Goal: Information Seeking & Learning: Learn about a topic

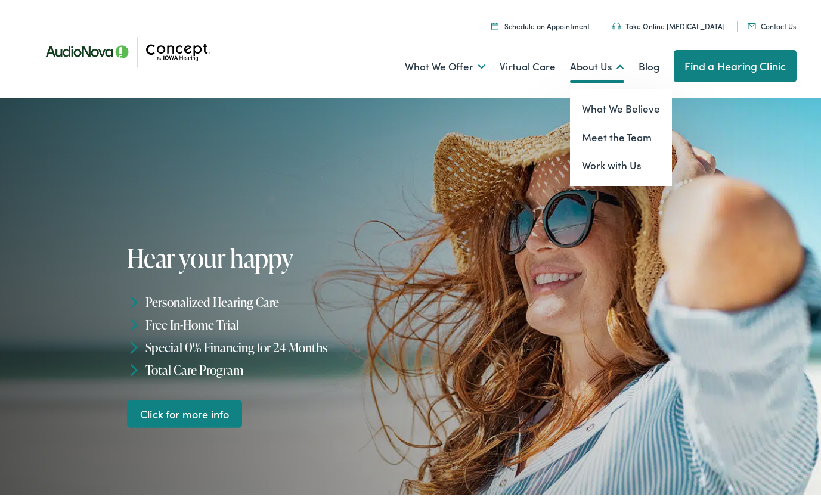
click at [603, 60] on link "About Us" at bounding box center [597, 64] width 54 height 44
click at [621, 135] on link "Meet the Team" at bounding box center [621, 135] width 102 height 29
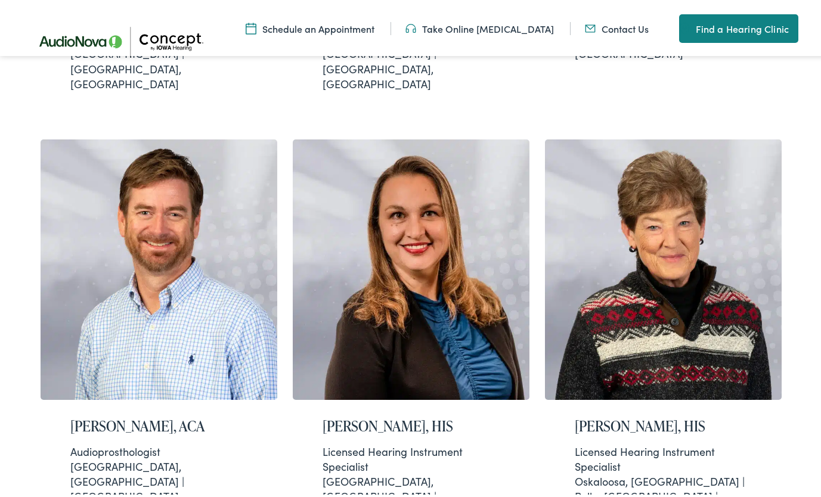
scroll to position [716, 0]
